Goal: Task Accomplishment & Management: Manage account settings

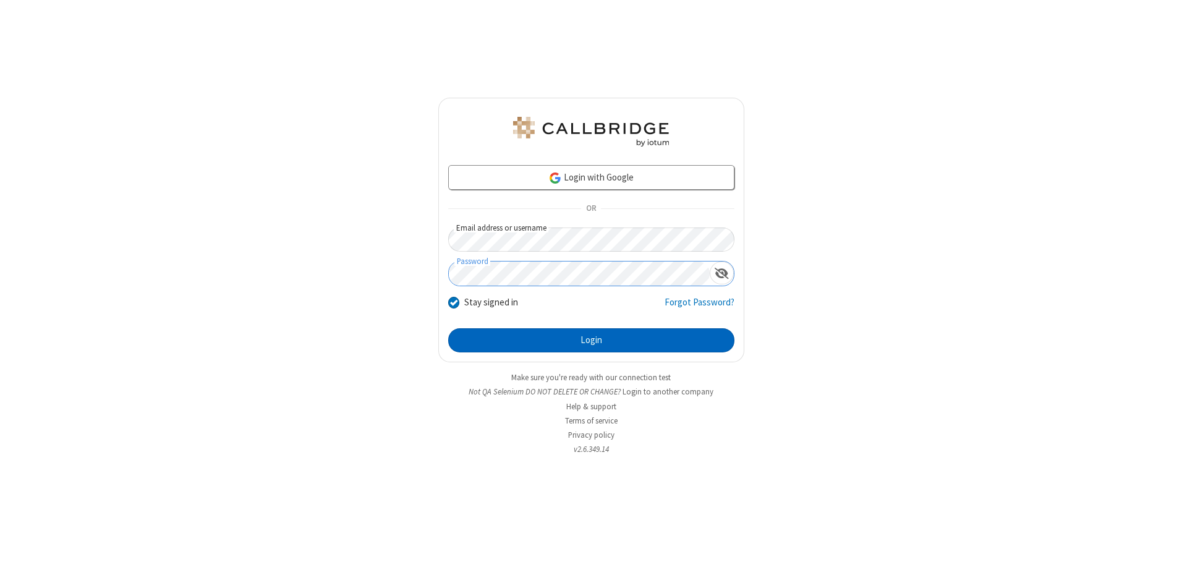
click at [591, 340] on button "Login" at bounding box center [591, 340] width 286 height 25
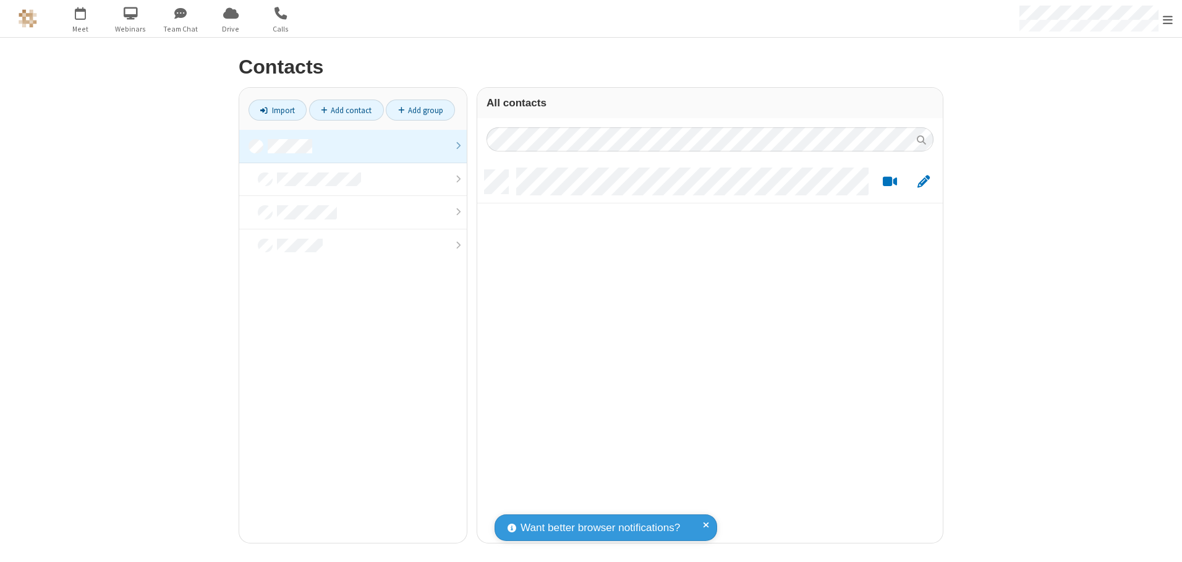
scroll to position [373, 456]
click at [353, 146] on link at bounding box center [353, 146] width 228 height 33
click at [346, 110] on link "Add contact" at bounding box center [346, 110] width 75 height 21
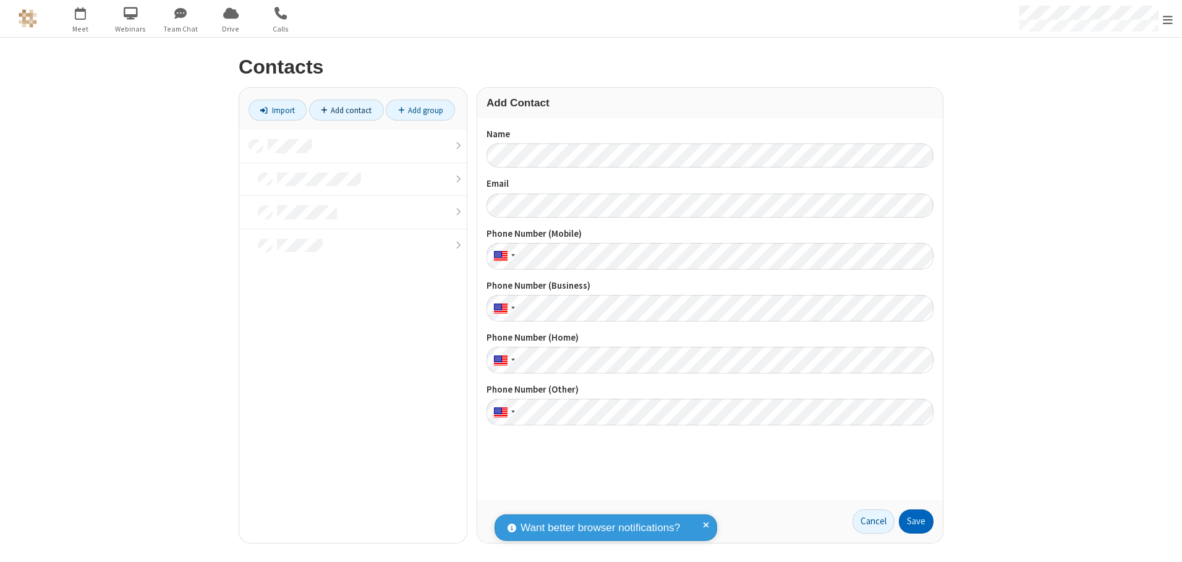
click at [917, 521] on button "Save" at bounding box center [916, 522] width 35 height 25
